Goal: Transaction & Acquisition: Subscribe to service/newsletter

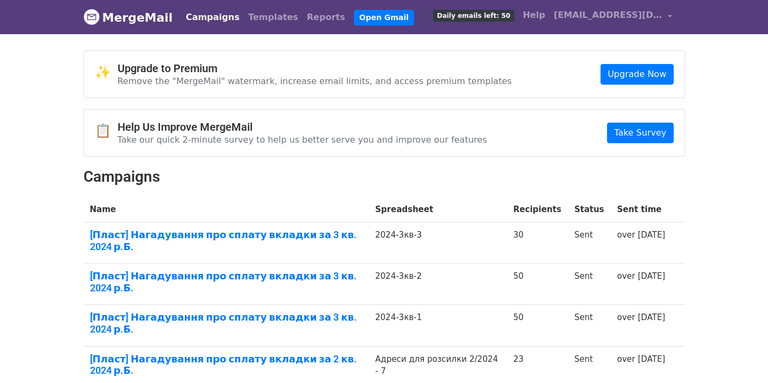
click at [195, 19] on link "Campaigns" at bounding box center [213, 18] width 62 height 22
click at [487, 16] on span "Daily emails left: 50" at bounding box center [473, 16] width 81 height 12
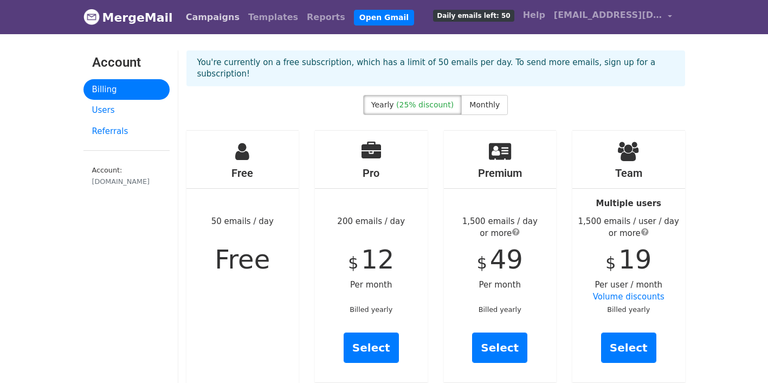
click at [200, 20] on link "Campaigns" at bounding box center [213, 18] width 62 height 22
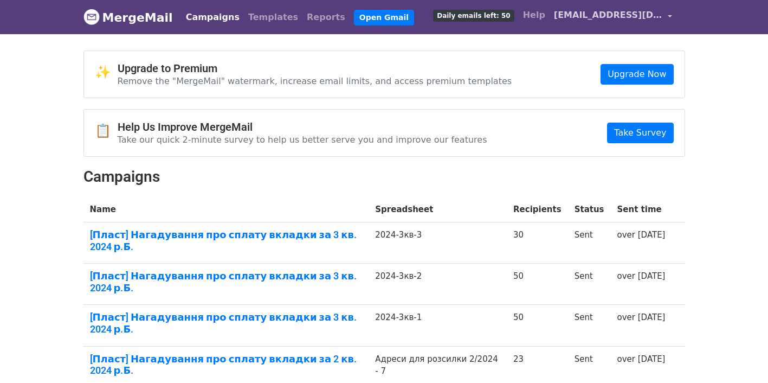
click at [670, 20] on link "[EMAIL_ADDRESS][DOMAIN_NAME]" at bounding box center [613, 16] width 127 height 25
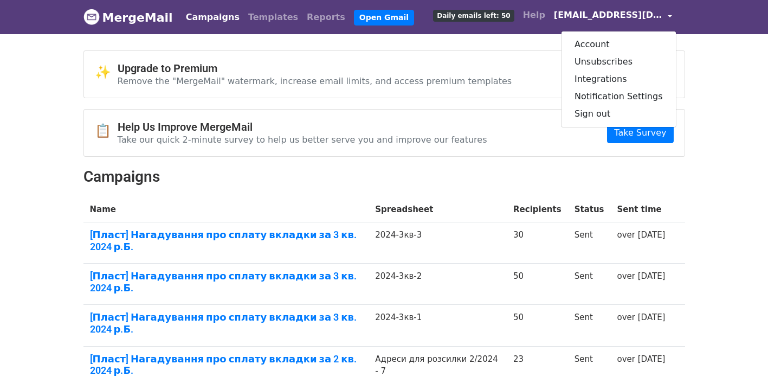
click at [717, 88] on body "MergeMail Campaigns Templates Reports Open Gmail Daily emails left: 50 Help [EM…" at bounding box center [384, 353] width 768 height 707
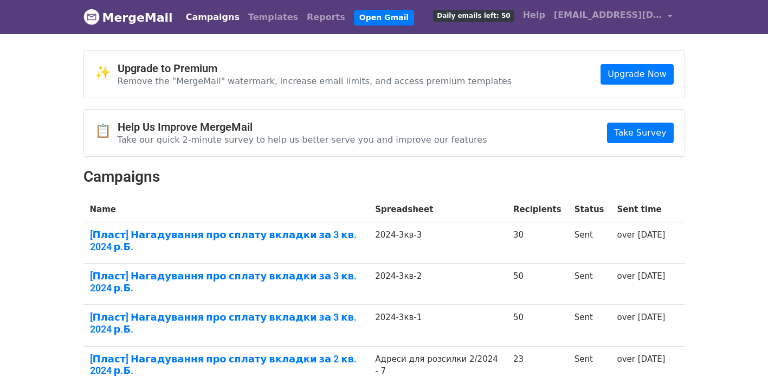
click at [509, 165] on div "✨ Upgrade to Premium Remove the "MergeMail" watermark, increase email limits, a…" at bounding box center [384, 356] width 618 height 613
